Goal: Use online tool/utility: Utilize a website feature to perform a specific function

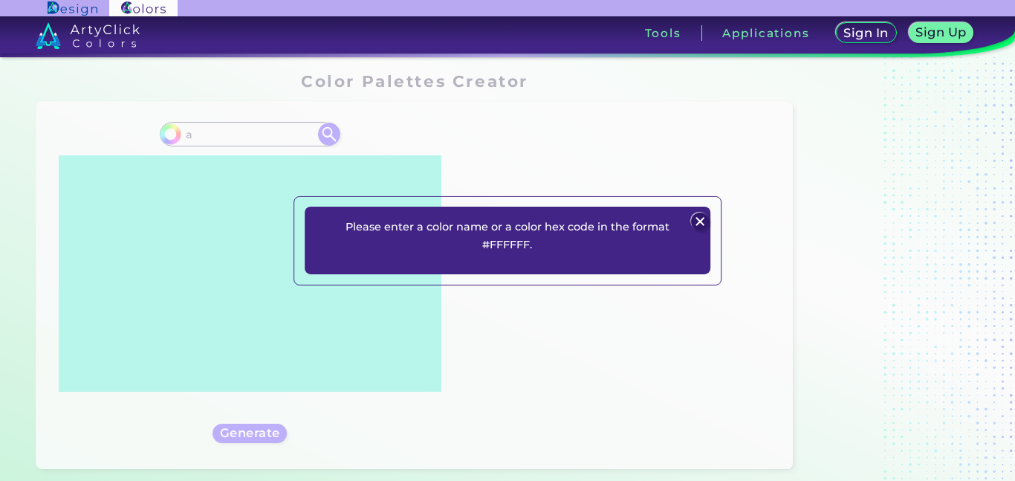
type input "a"
click at [693, 219] on img at bounding box center [701, 222] width 18 height 18
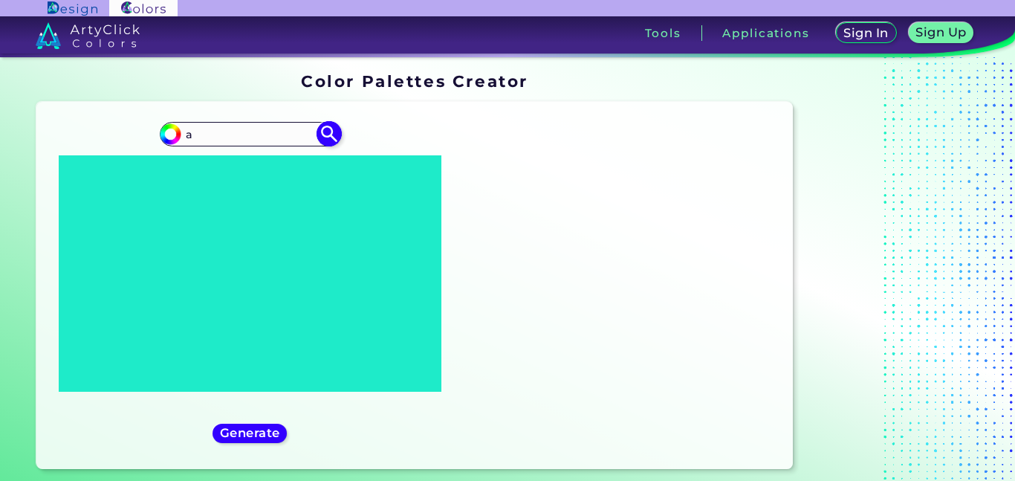
click at [212, 129] on input "a" at bounding box center [250, 134] width 138 height 20
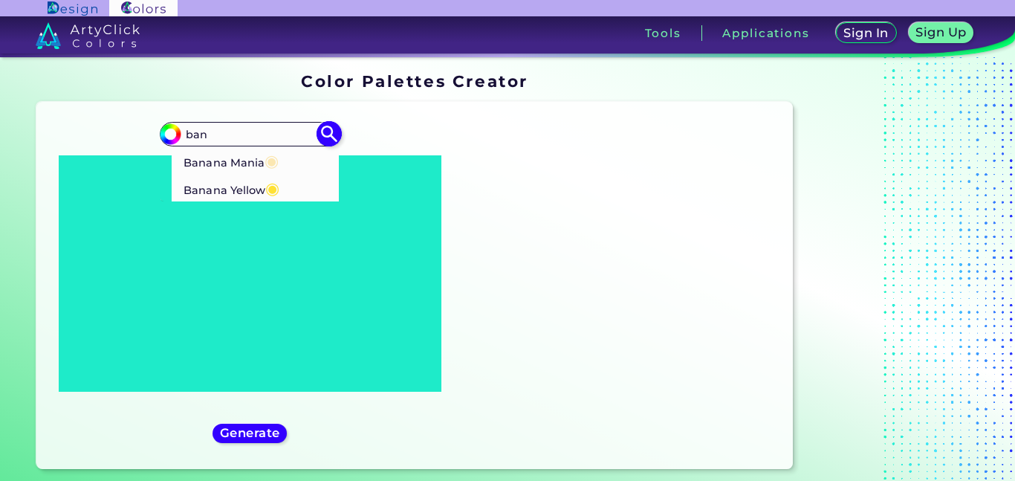
type input "ban"
click at [205, 197] on p "Banana Yellow ◉" at bounding box center [232, 187] width 96 height 27
type input "#ffe135"
type input "#FFE135"
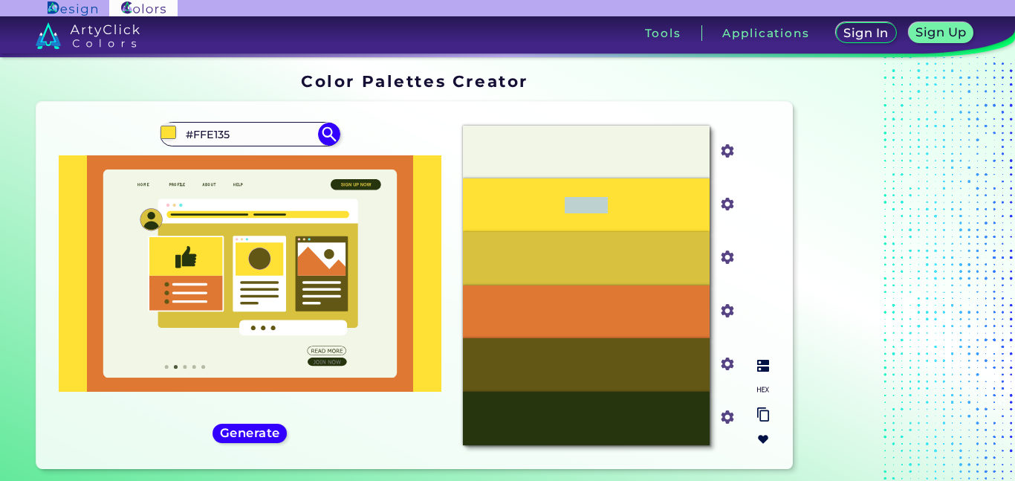
copy p "#FFE135"
